Goal: Information Seeking & Learning: Learn about a topic

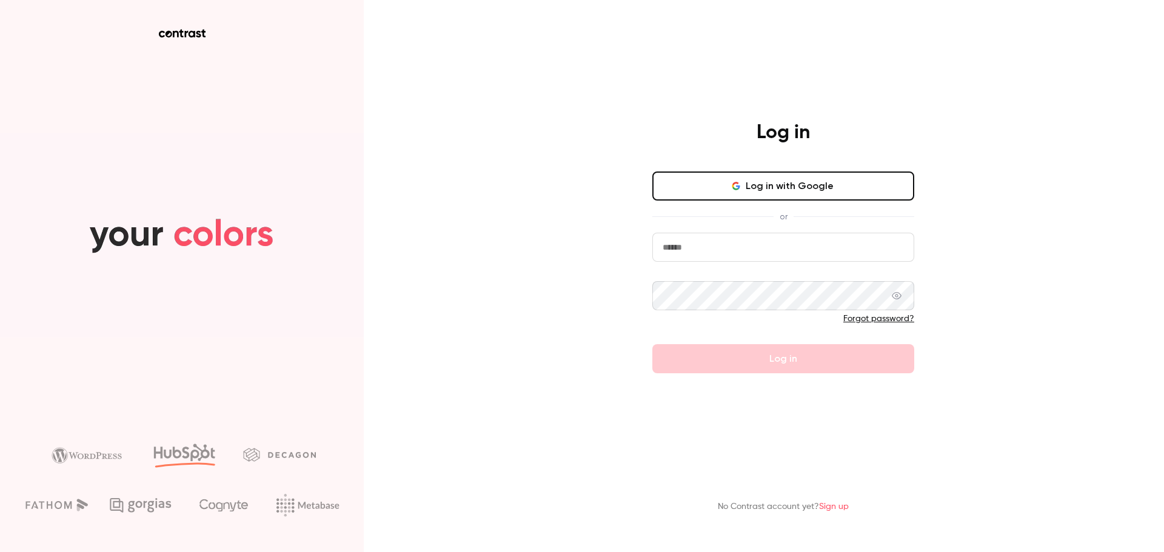
type input "**********"
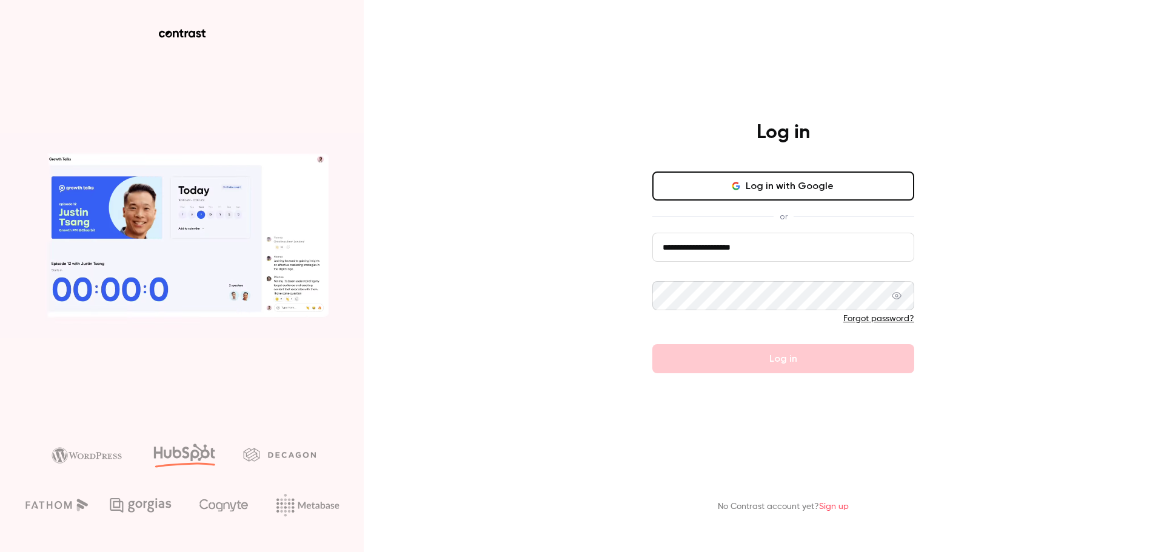
click at [1044, 252] on div "**********" at bounding box center [582, 276] width 1164 height 552
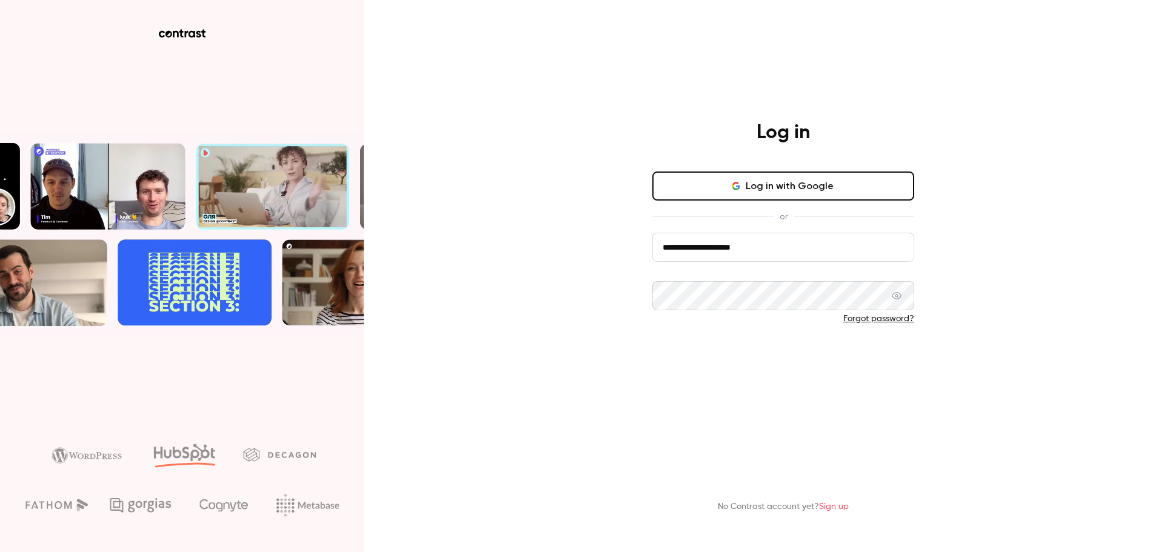
click at [795, 362] on button "Log in" at bounding box center [783, 358] width 262 height 29
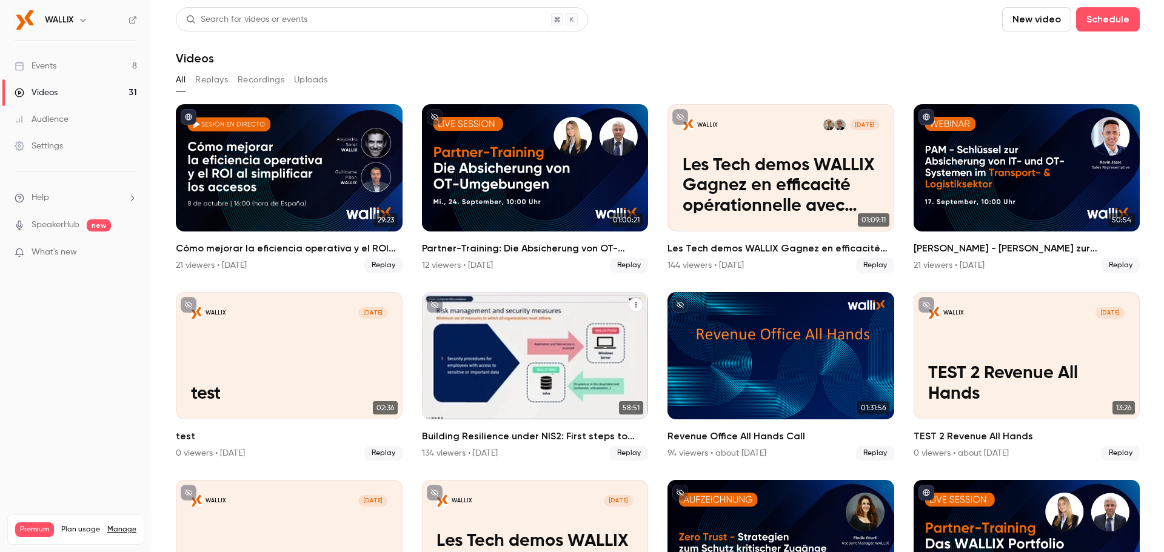
click at [533, 342] on div "Building Resilience under NIS2: First steps to secure your organization" at bounding box center [535, 355] width 227 height 127
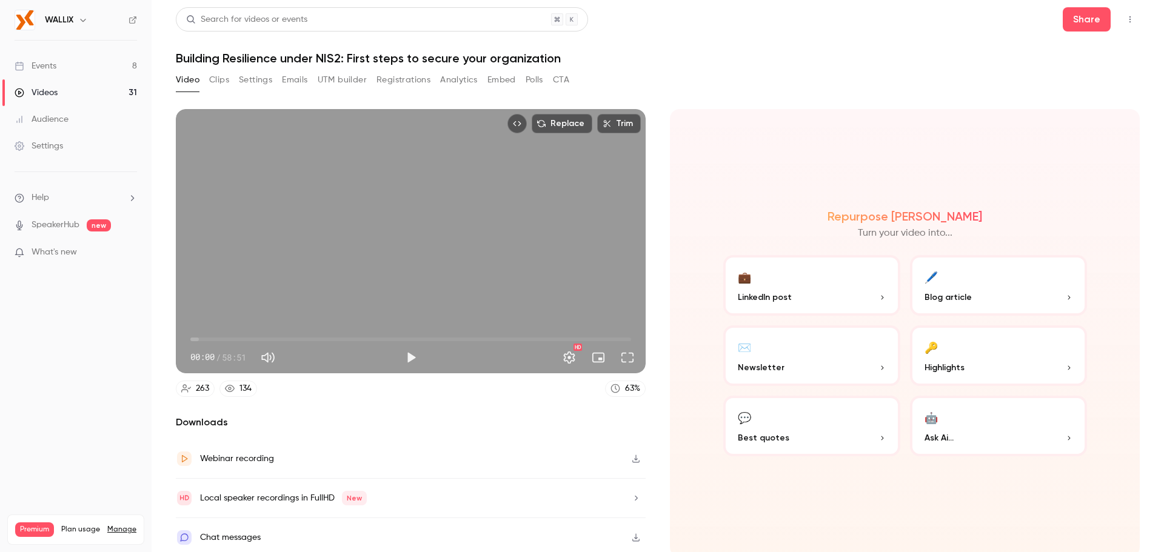
scroll to position [2, 0]
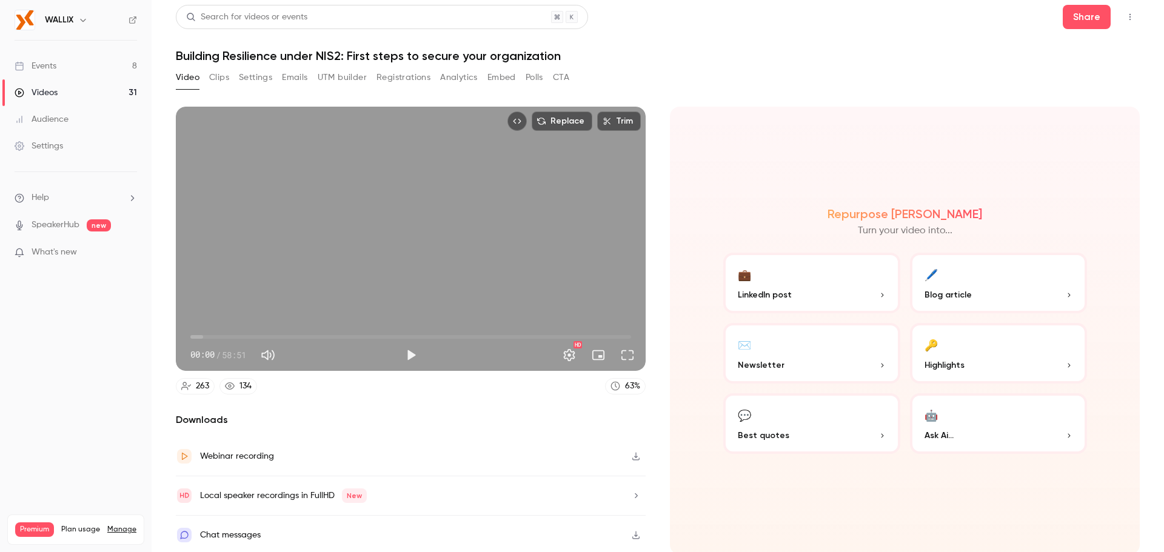
click at [243, 532] on div "Chat messages" at bounding box center [230, 535] width 61 height 15
click at [387, 78] on button "Registrations" at bounding box center [403, 77] width 54 height 19
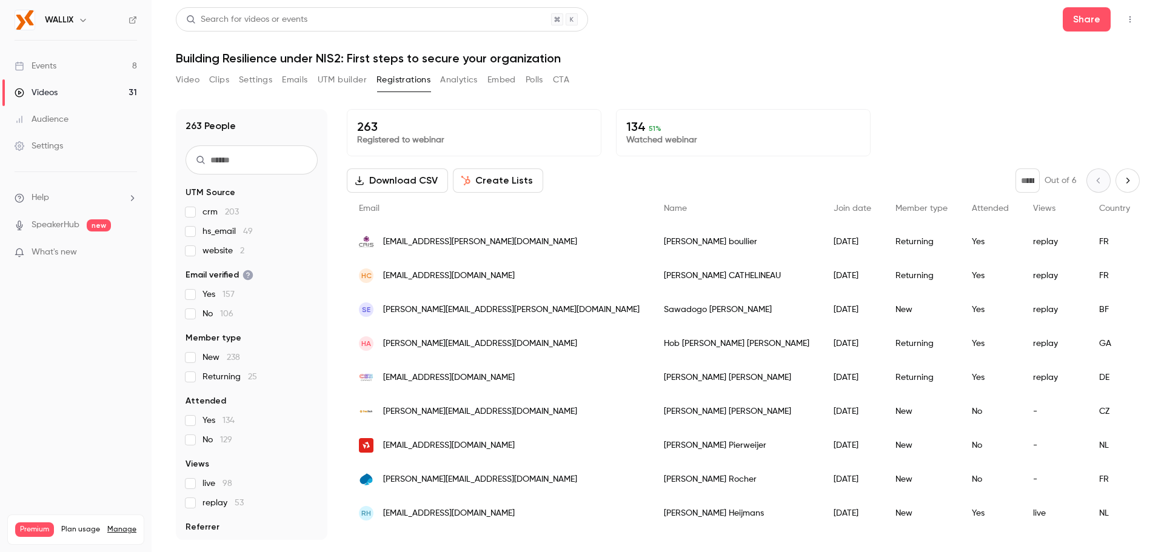
click at [527, 185] on button "Create Lists" at bounding box center [498, 180] width 90 height 24
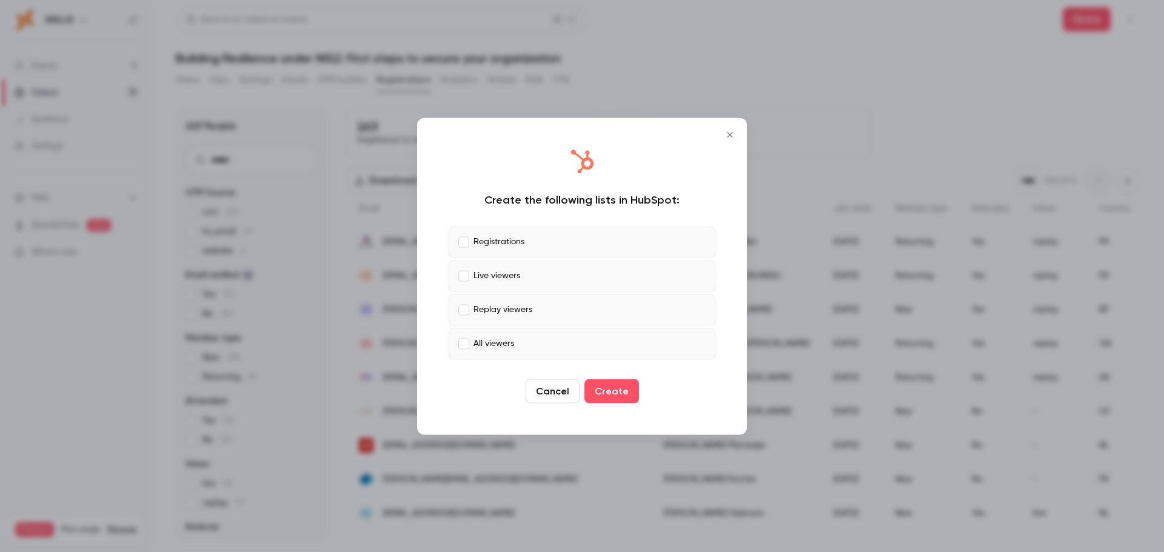
click at [733, 133] on icon "Close" at bounding box center [729, 135] width 15 height 10
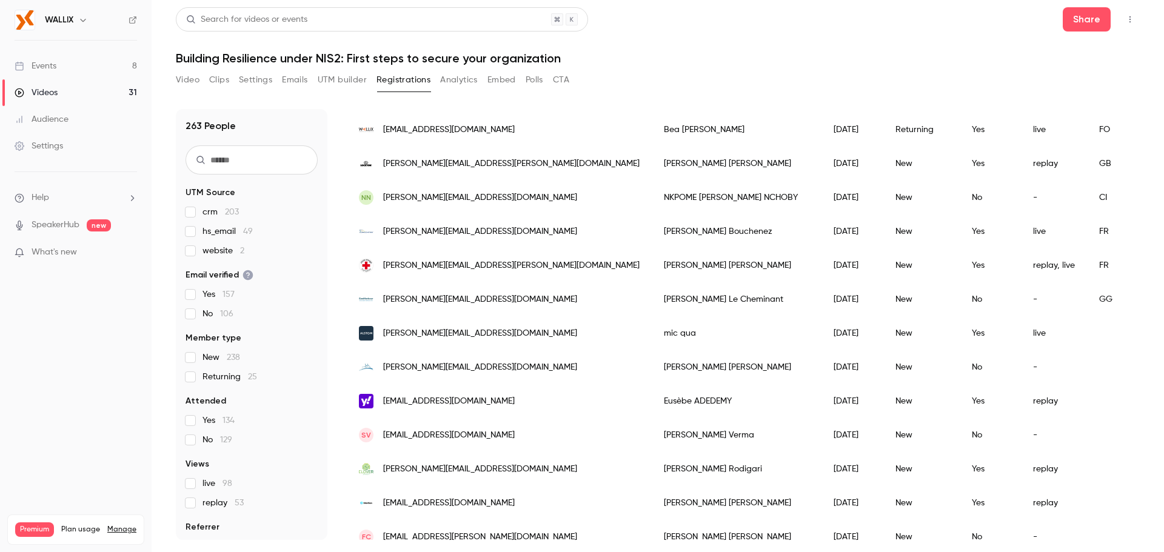
scroll to position [424, 0]
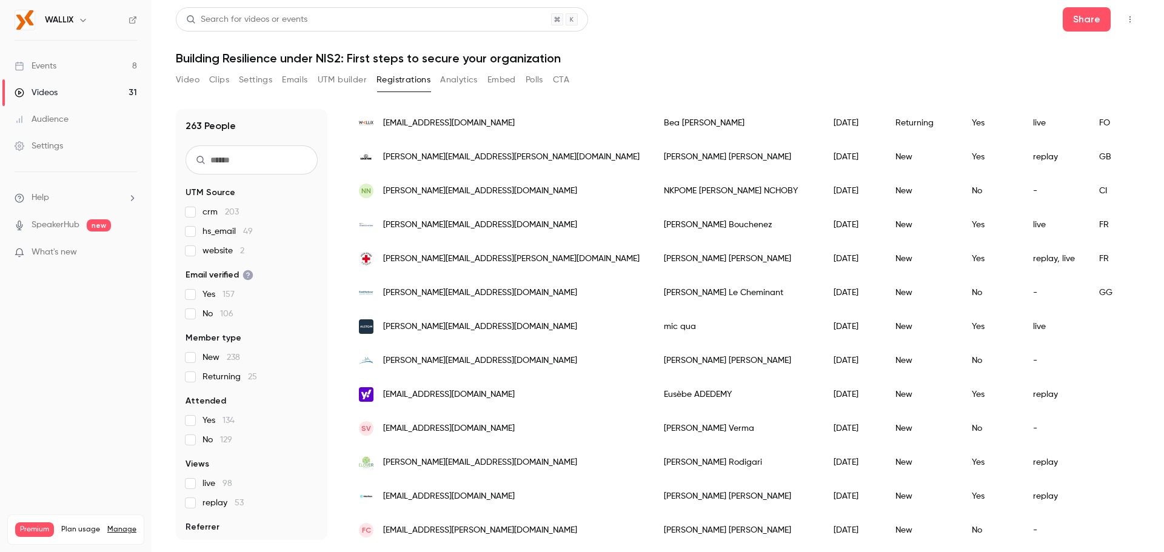
click at [193, 84] on button "Video" at bounding box center [188, 79] width 24 height 19
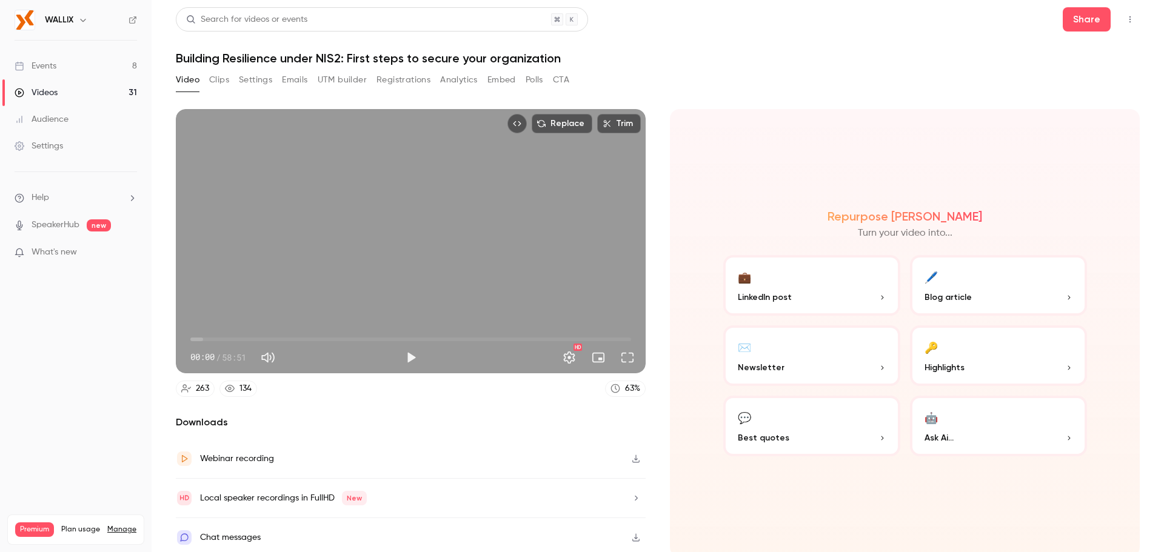
click at [64, 91] on link "Videos 31" at bounding box center [76, 92] width 152 height 27
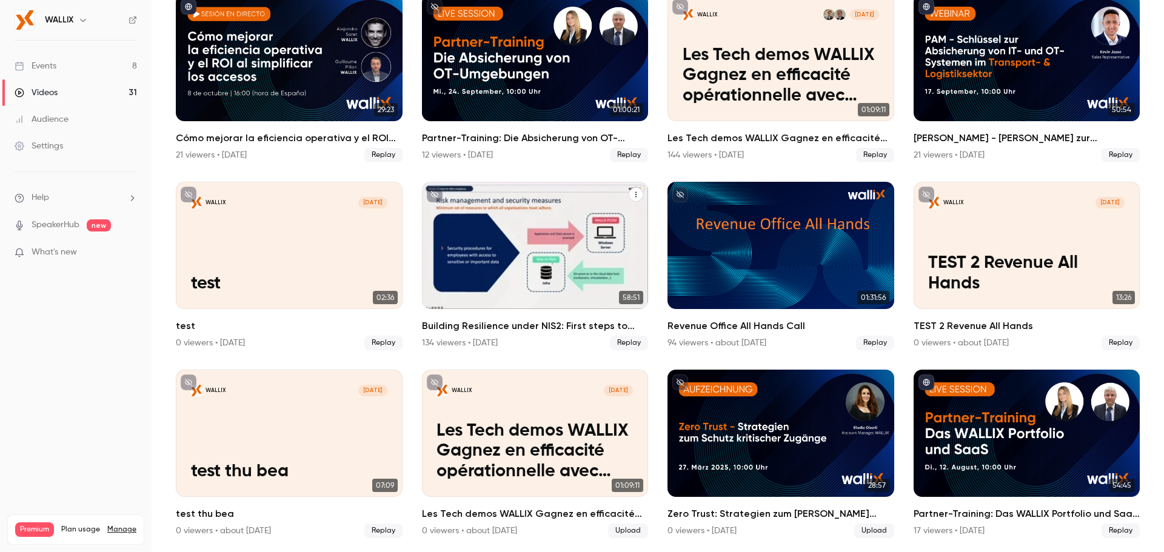
scroll to position [121, 0]
